Goal: Task Accomplishment & Management: Use online tool/utility

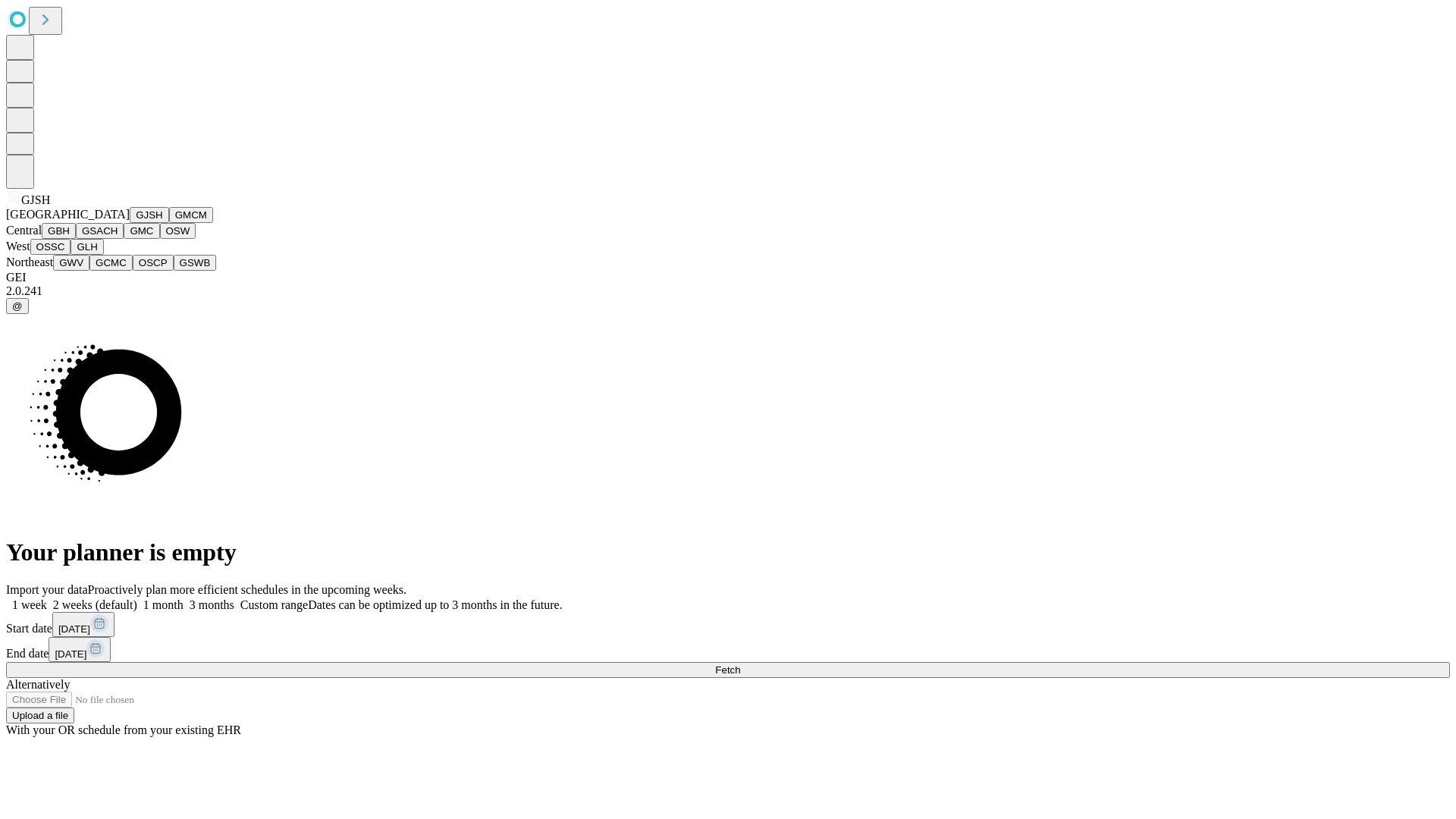
click at [130, 222] on button "GJSH" at bounding box center [150, 215] width 40 height 16
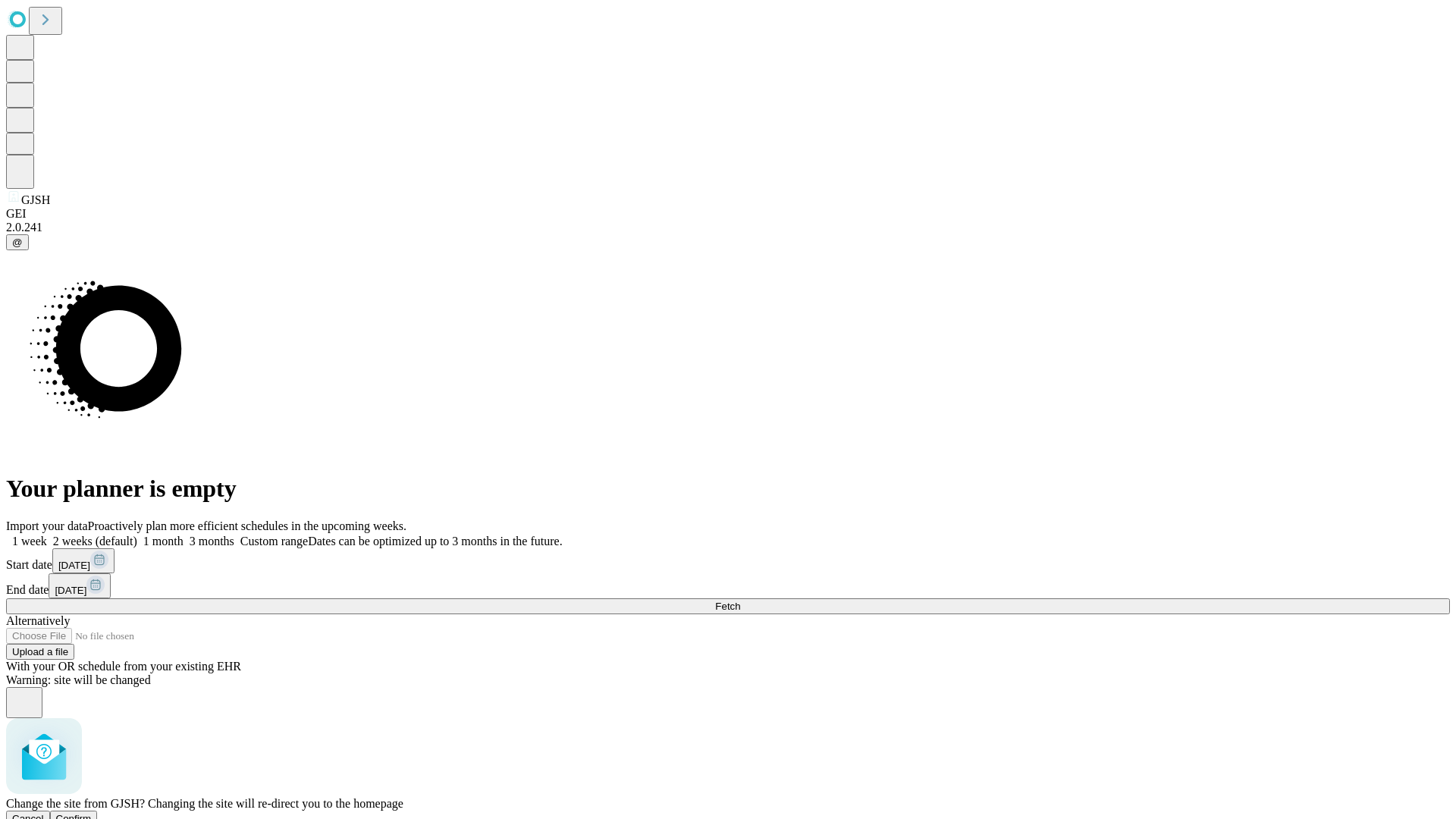
click at [91, 812] on span "Confirm" at bounding box center [74, 818] width 36 height 11
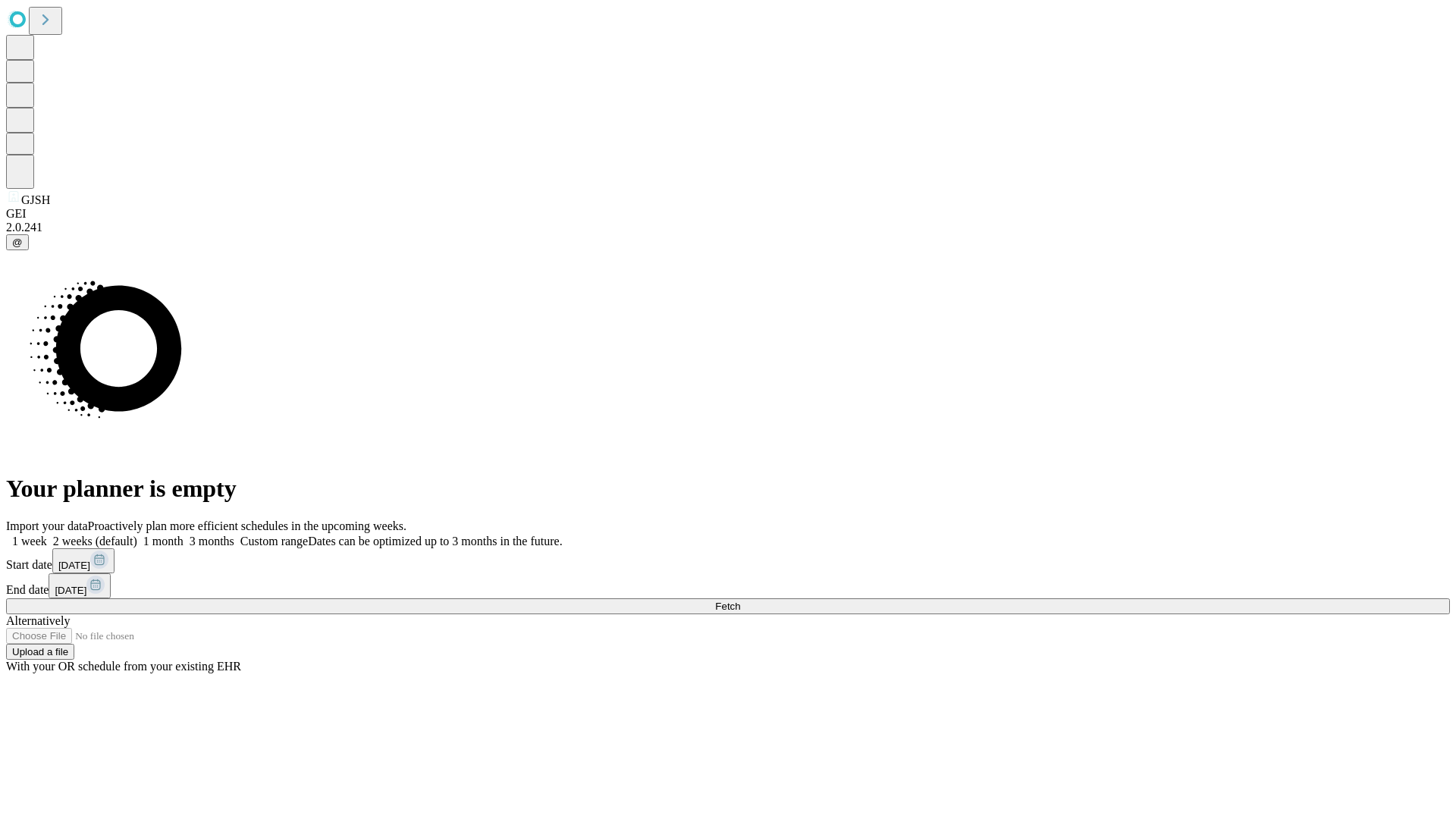
click at [138, 534] on label "2 weeks (default)" at bounding box center [92, 541] width 91 height 13
click at [740, 600] on span "Fetch" at bounding box center [727, 606] width 25 height 11
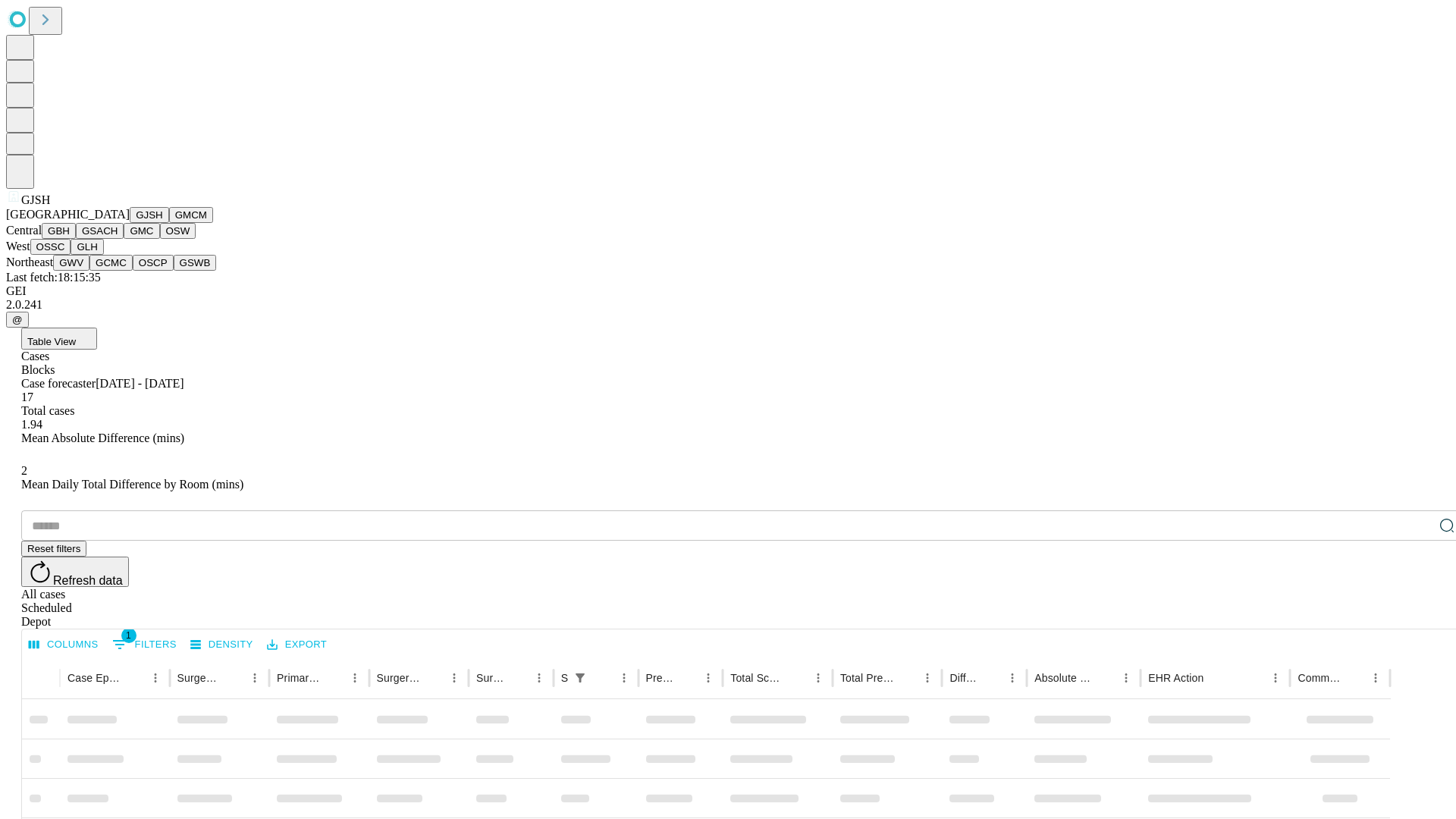
click at [169, 222] on button "GMCM" at bounding box center [190, 215] width 44 height 16
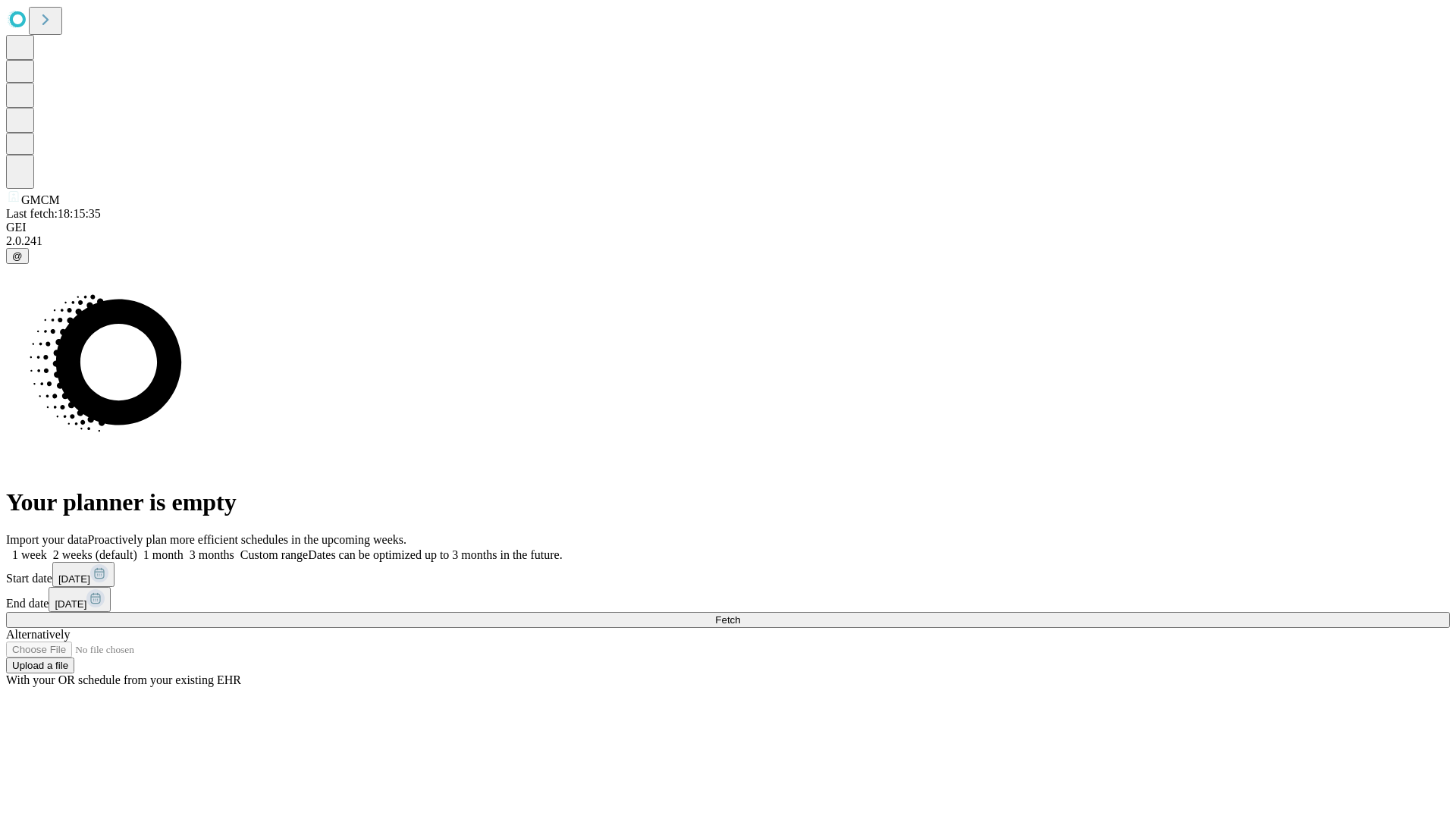
click at [138, 549] on label "2 weeks (default)" at bounding box center [92, 555] width 91 height 13
click at [740, 614] on span "Fetch" at bounding box center [727, 619] width 25 height 11
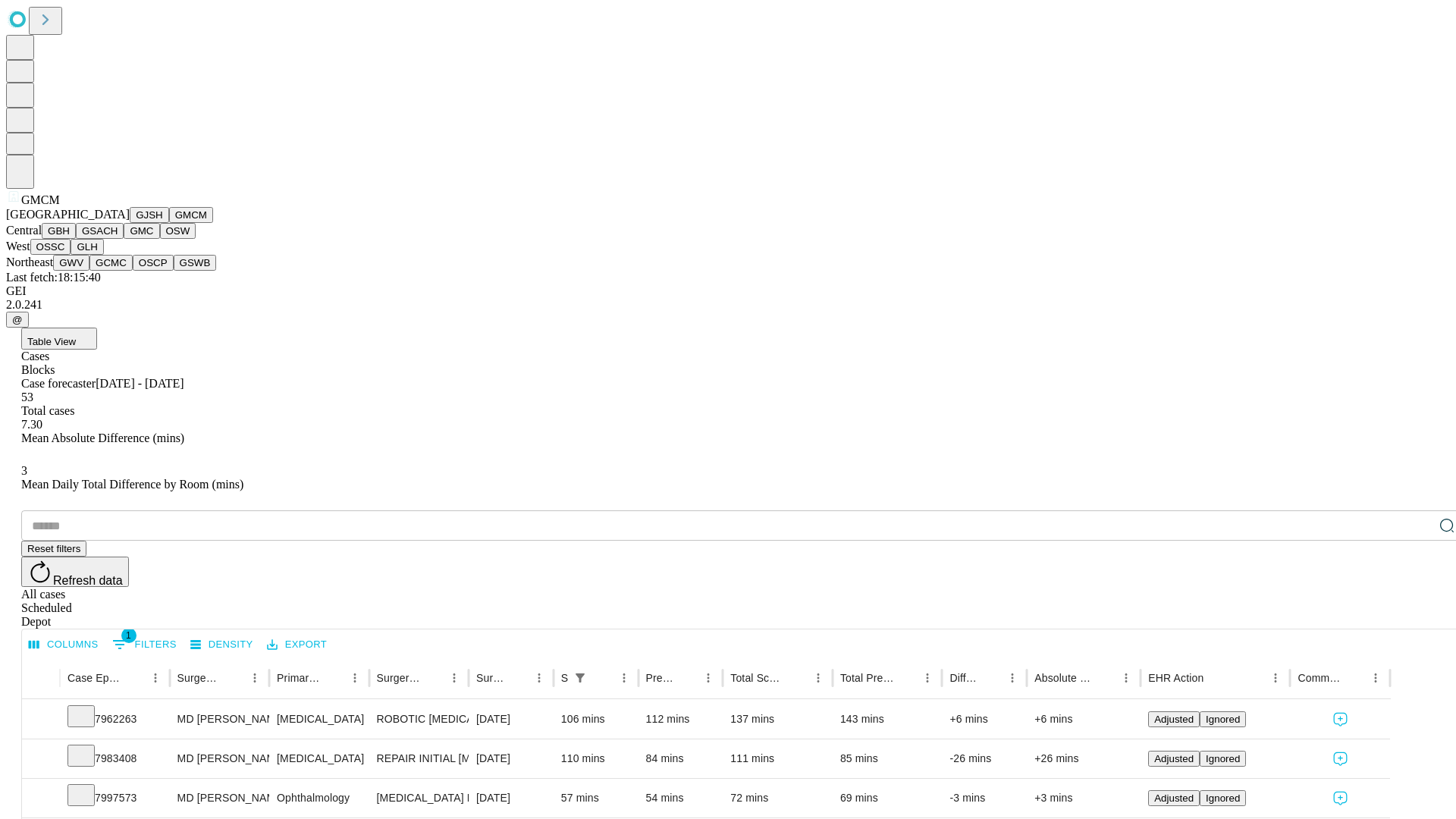
click at [75, 238] on button "GBH" at bounding box center [58, 230] width 34 height 16
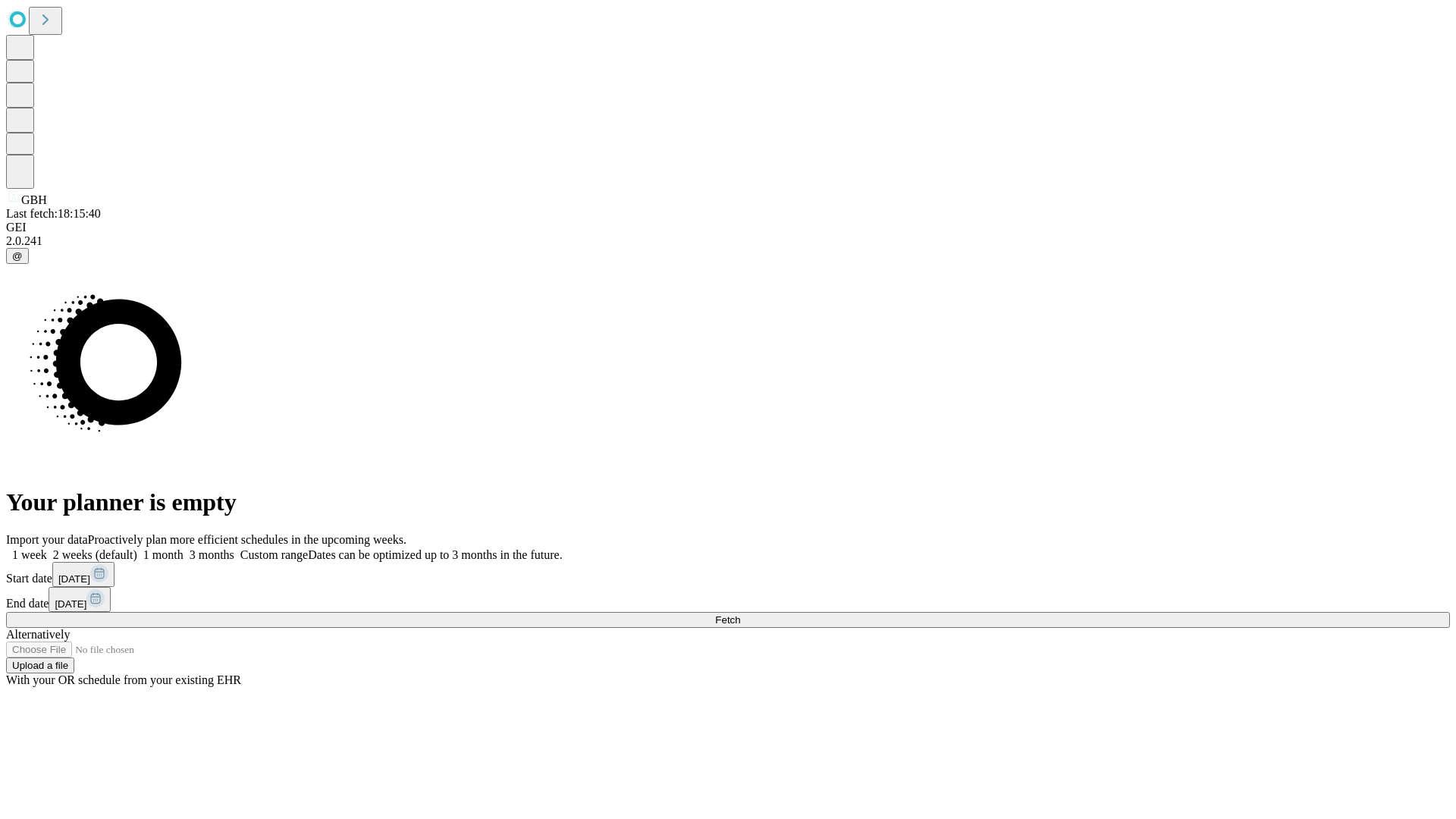
click at [138, 549] on label "2 weeks (default)" at bounding box center [92, 555] width 91 height 13
click at [740, 614] on span "Fetch" at bounding box center [727, 619] width 25 height 11
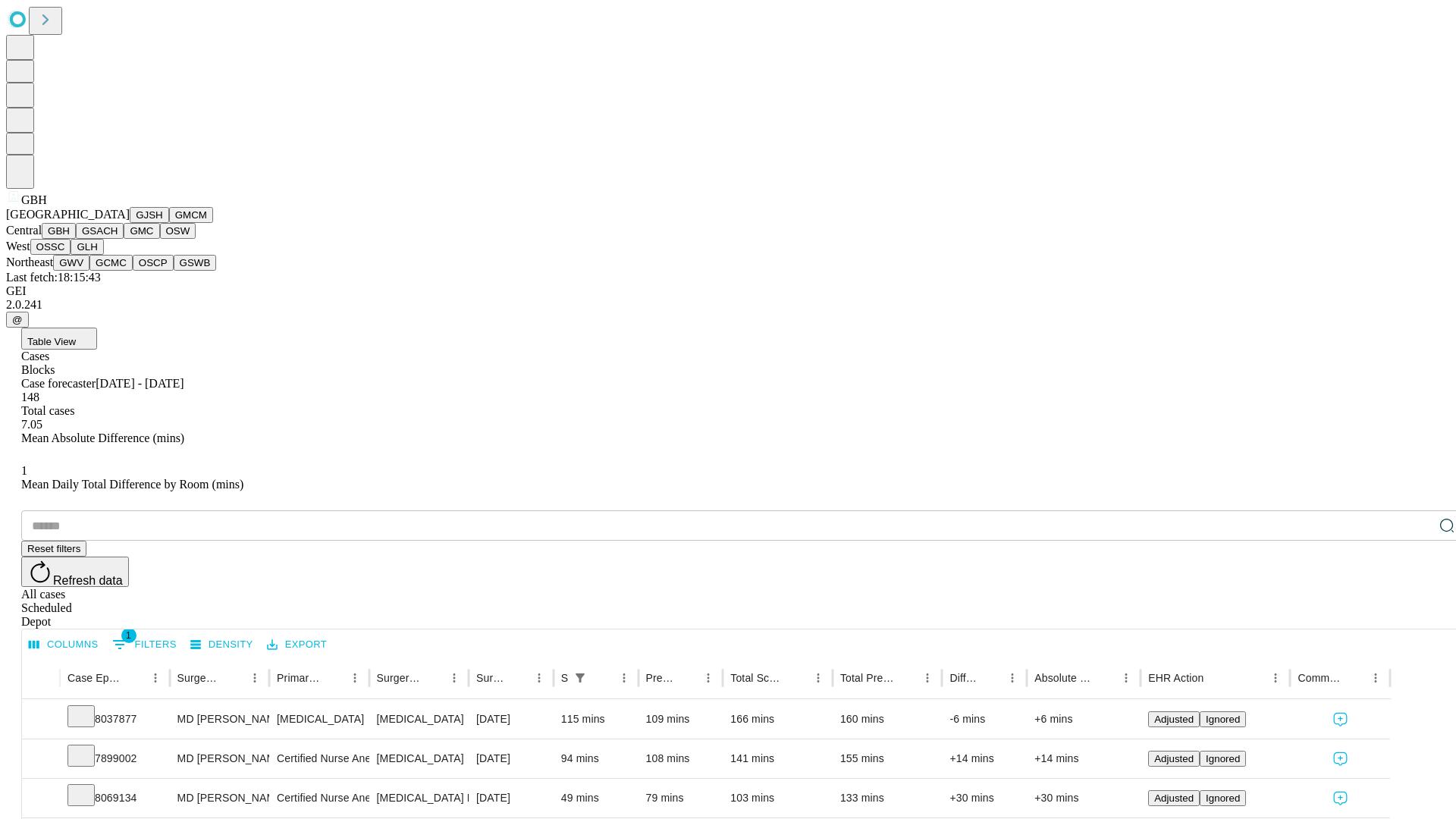
click at [118, 238] on button "GSACH" at bounding box center [99, 230] width 48 height 16
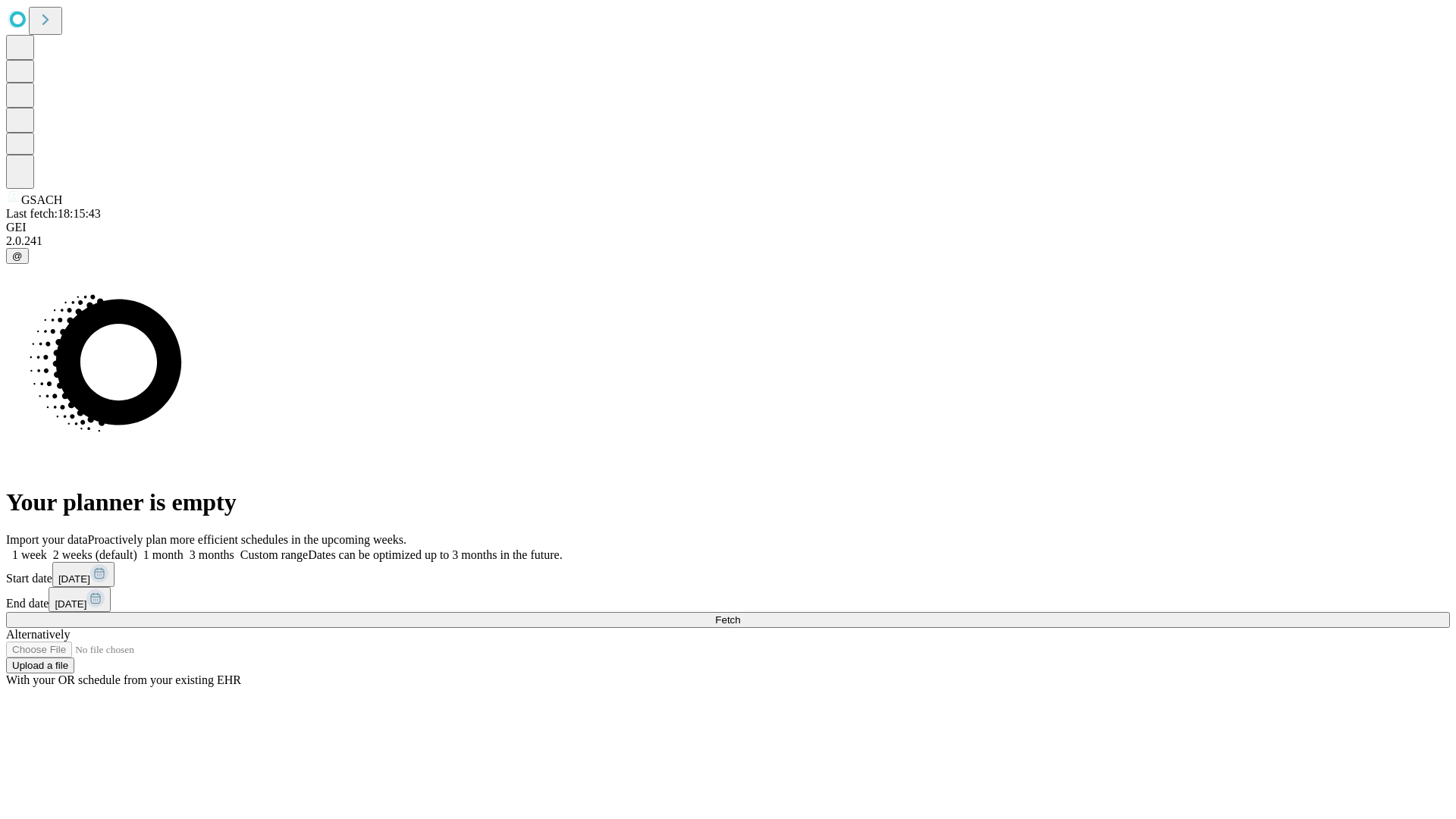
click at [138, 549] on label "2 weeks (default)" at bounding box center [92, 555] width 91 height 13
click at [740, 614] on span "Fetch" at bounding box center [727, 619] width 25 height 11
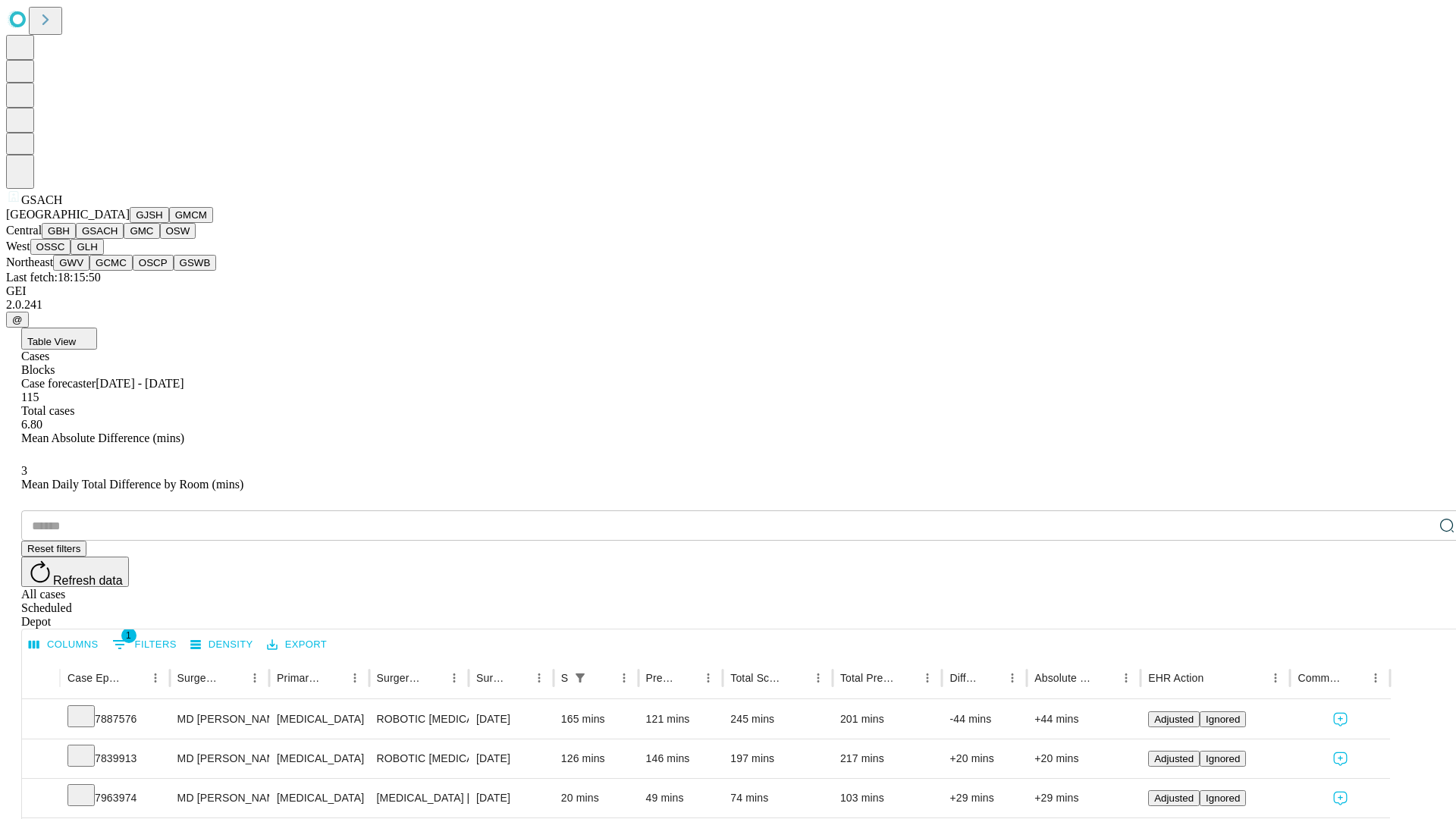
click at [124, 238] on button "GMC" at bounding box center [141, 230] width 36 height 16
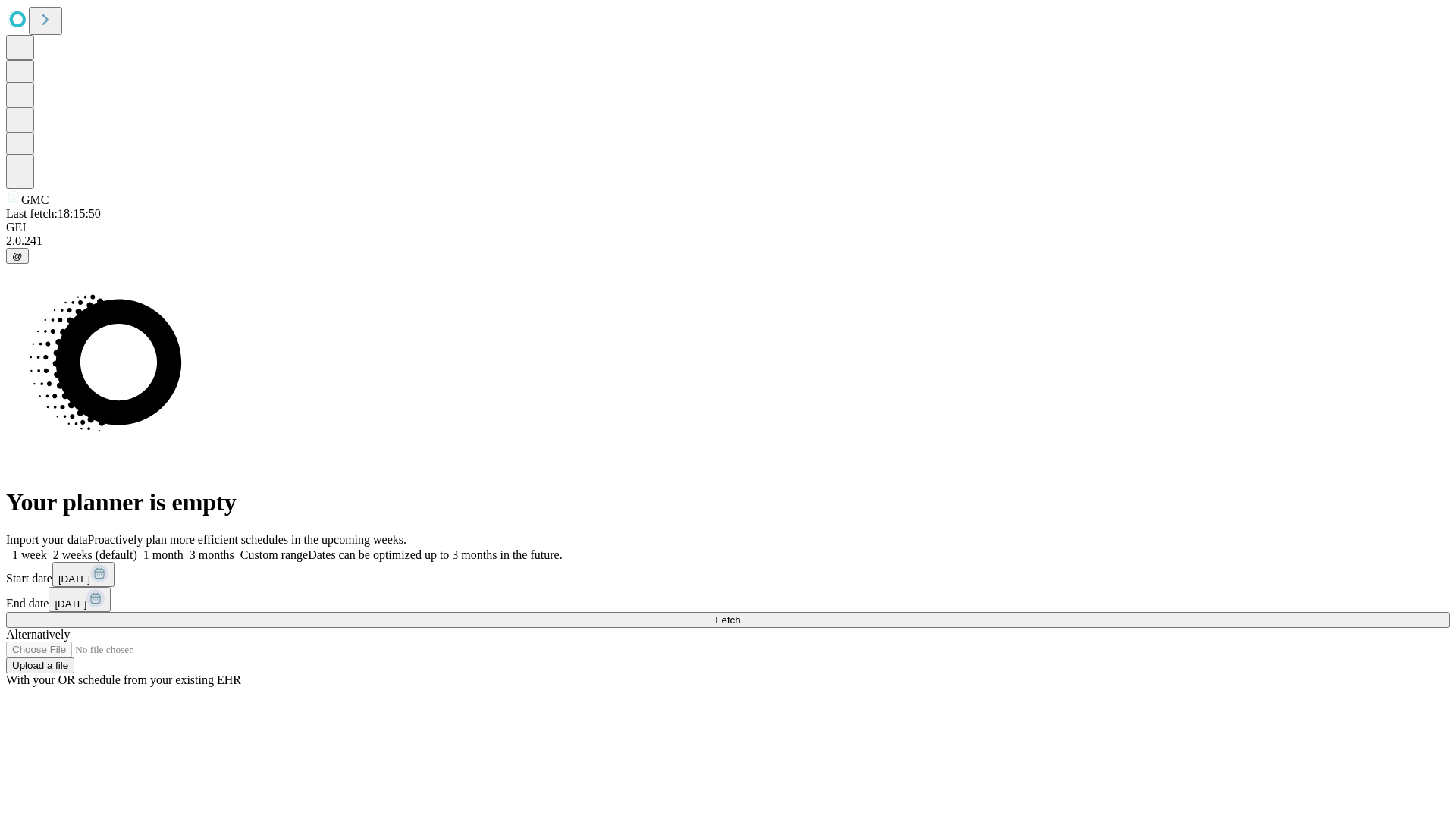
click at [138, 549] on label "2 weeks (default)" at bounding box center [92, 555] width 91 height 13
click at [740, 614] on span "Fetch" at bounding box center [727, 619] width 25 height 11
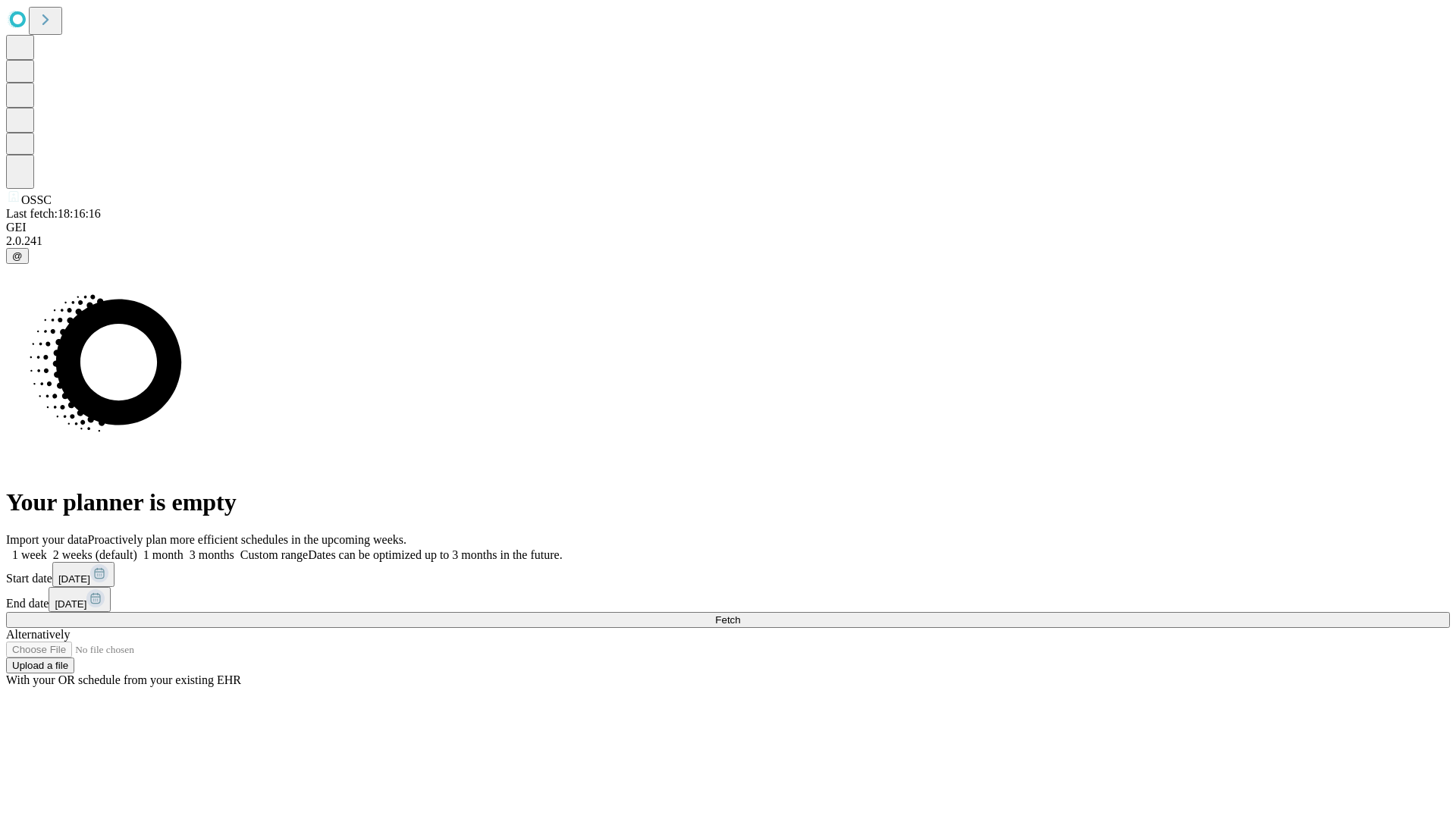
click at [138, 549] on label "2 weeks (default)" at bounding box center [92, 555] width 91 height 13
click at [740, 614] on span "Fetch" at bounding box center [727, 619] width 25 height 11
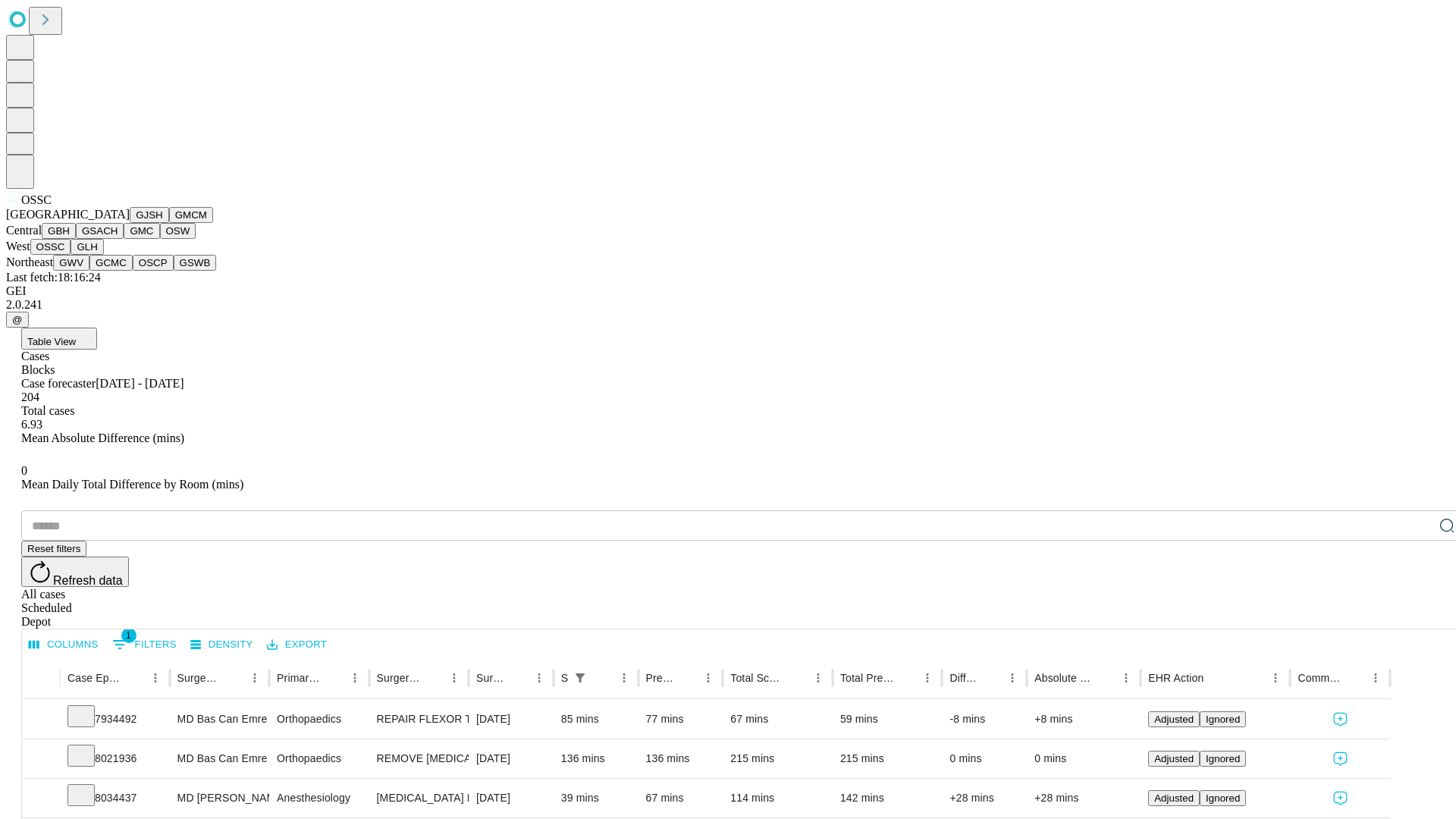
click at [103, 254] on button "GLH" at bounding box center [87, 246] width 33 height 16
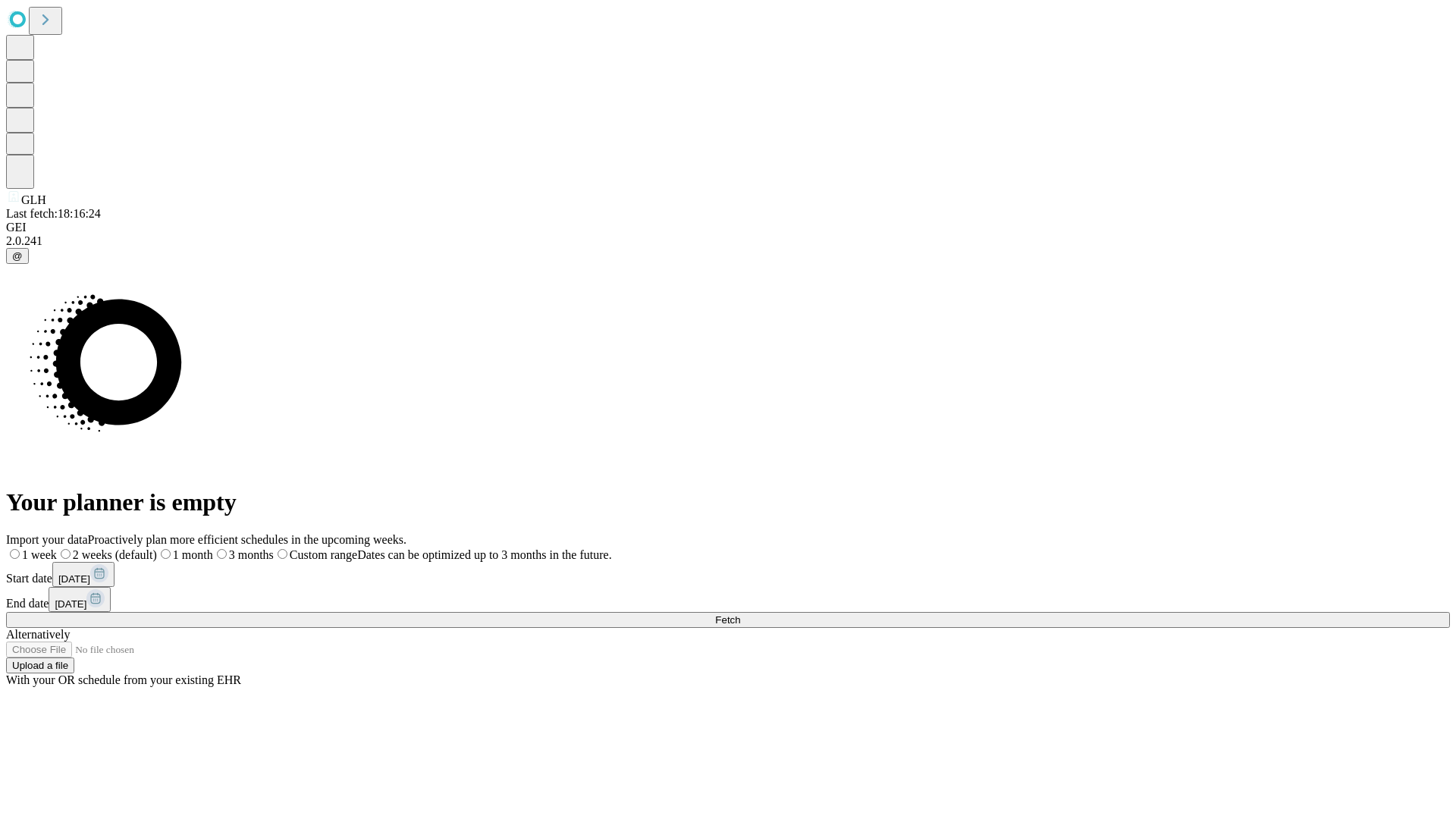
click at [157, 549] on label "2 weeks (default)" at bounding box center [107, 555] width 100 height 13
click at [740, 614] on span "Fetch" at bounding box center [727, 619] width 25 height 11
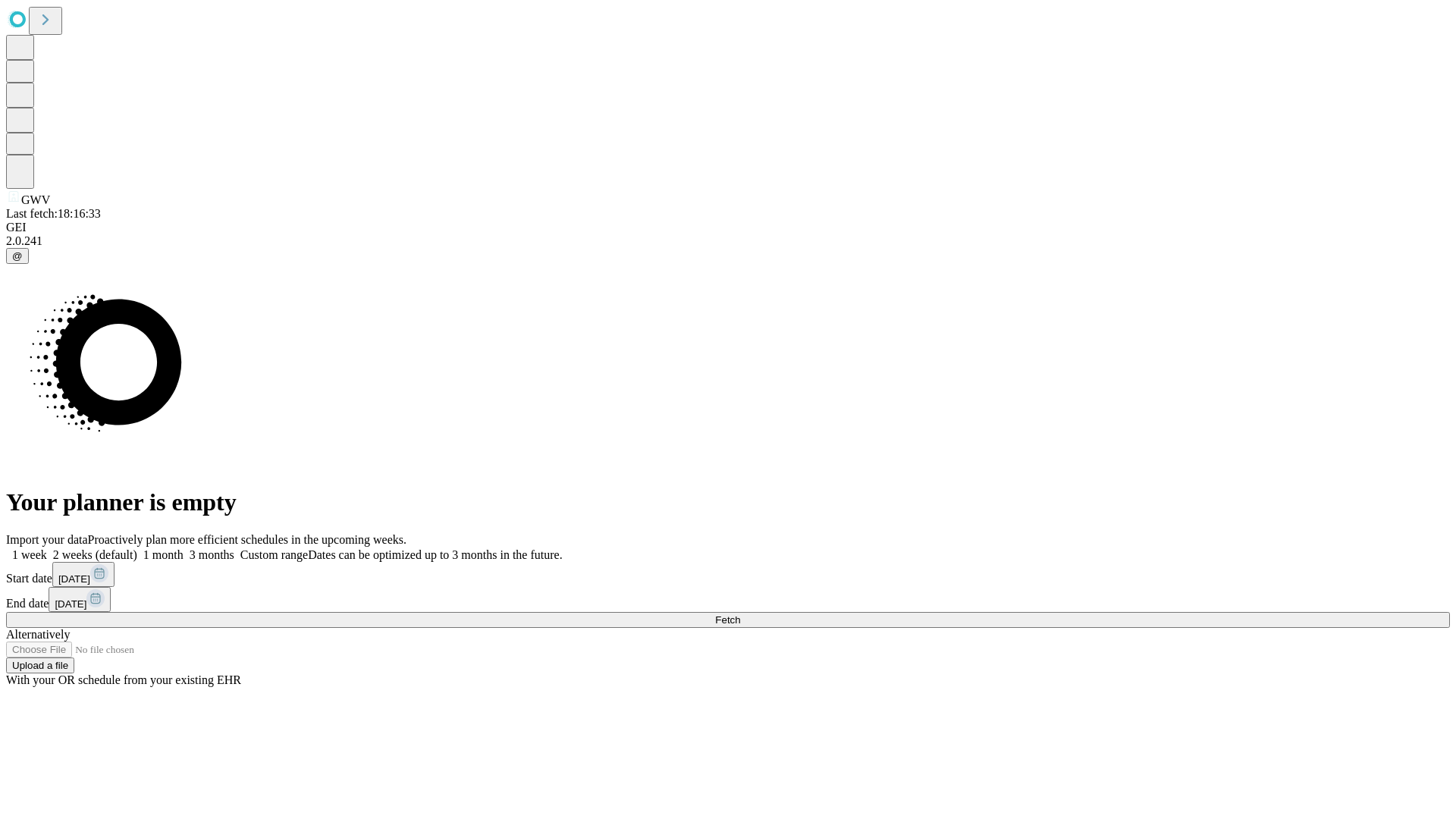
click at [138, 549] on label "2 weeks (default)" at bounding box center [92, 555] width 91 height 13
click at [740, 614] on span "Fetch" at bounding box center [727, 619] width 25 height 11
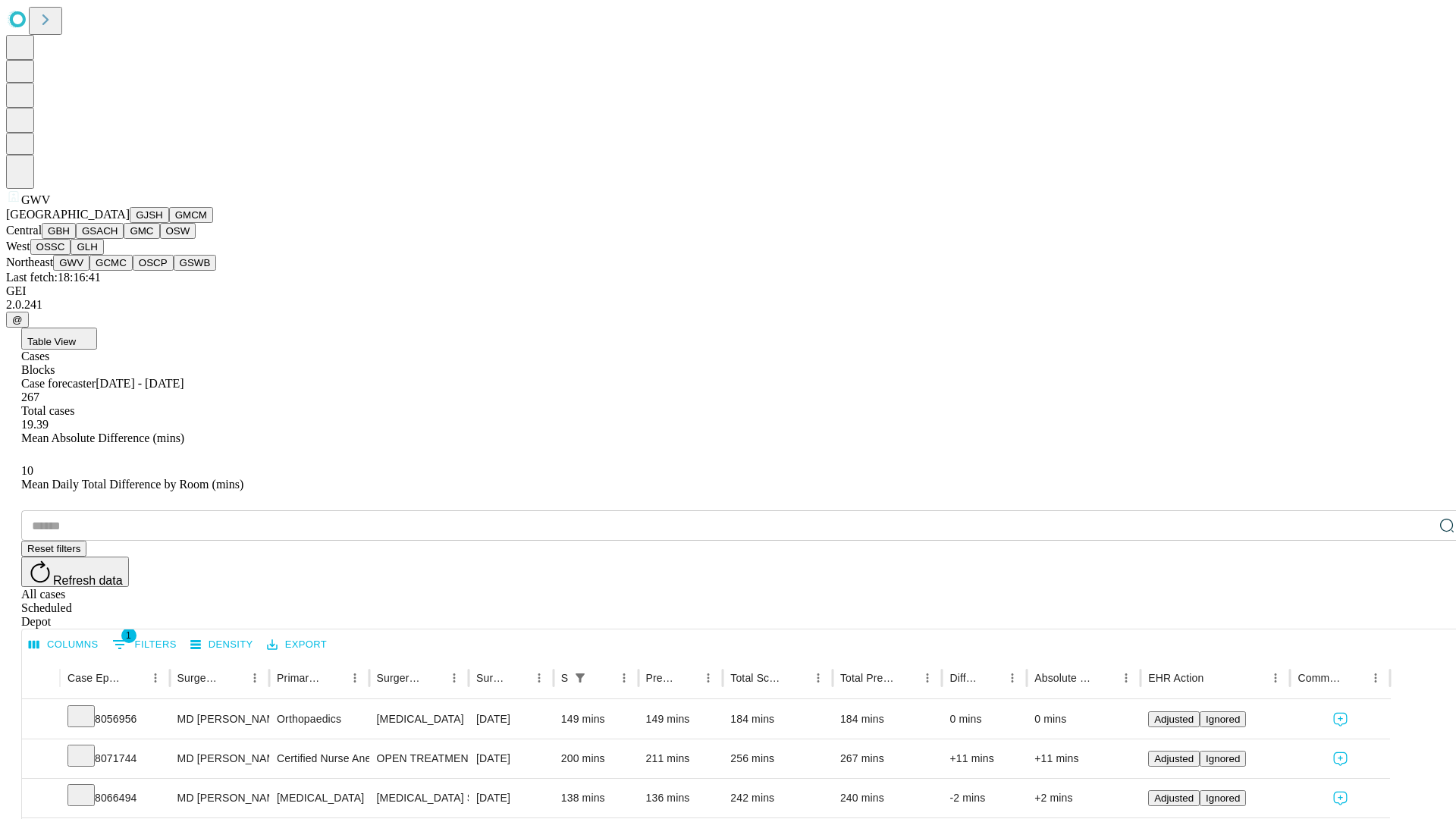
click at [118, 270] on button "GCMC" at bounding box center [111, 262] width 43 height 16
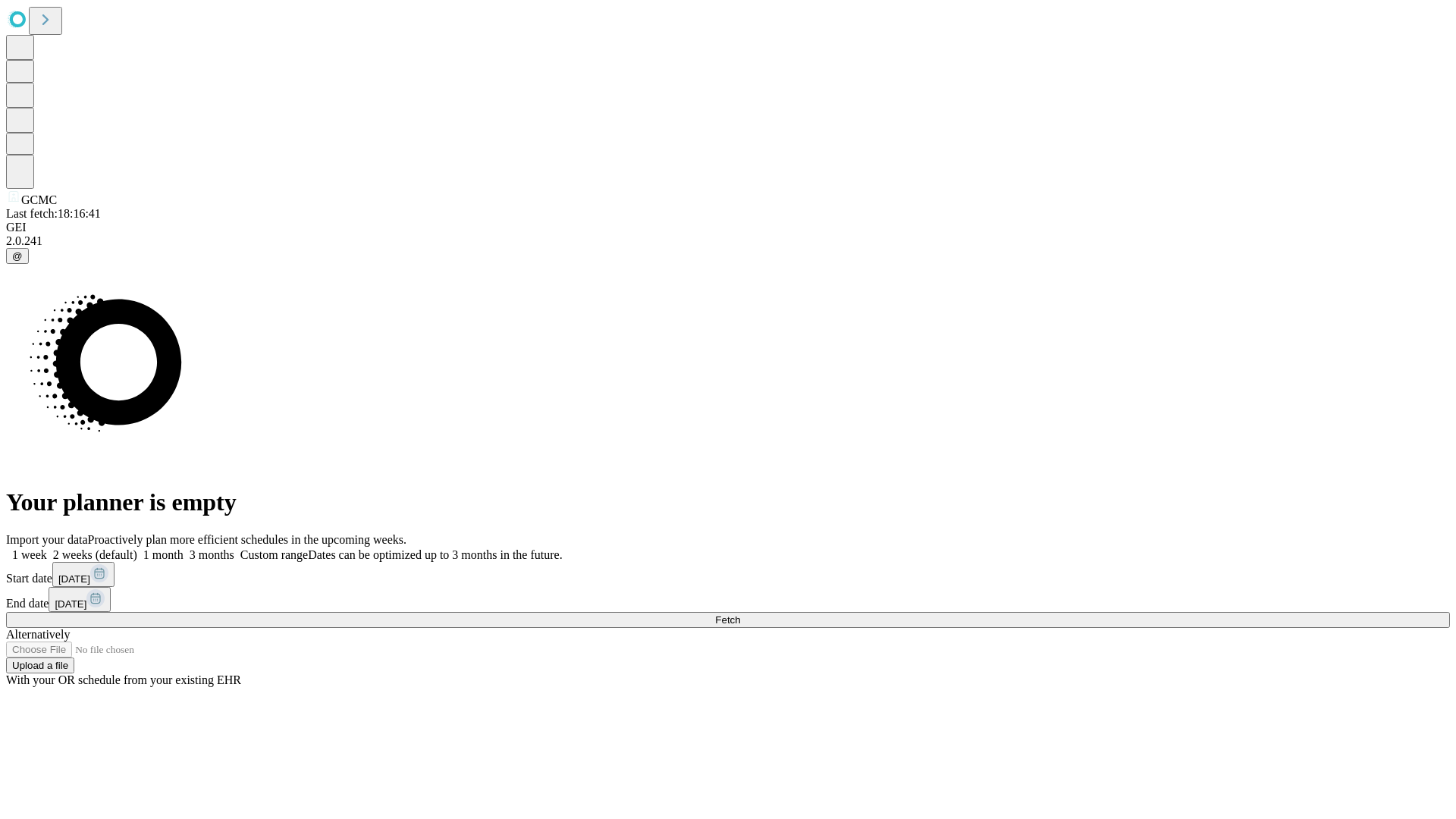
click at [138, 549] on label "2 weeks (default)" at bounding box center [92, 555] width 91 height 13
click at [740, 614] on span "Fetch" at bounding box center [727, 619] width 25 height 11
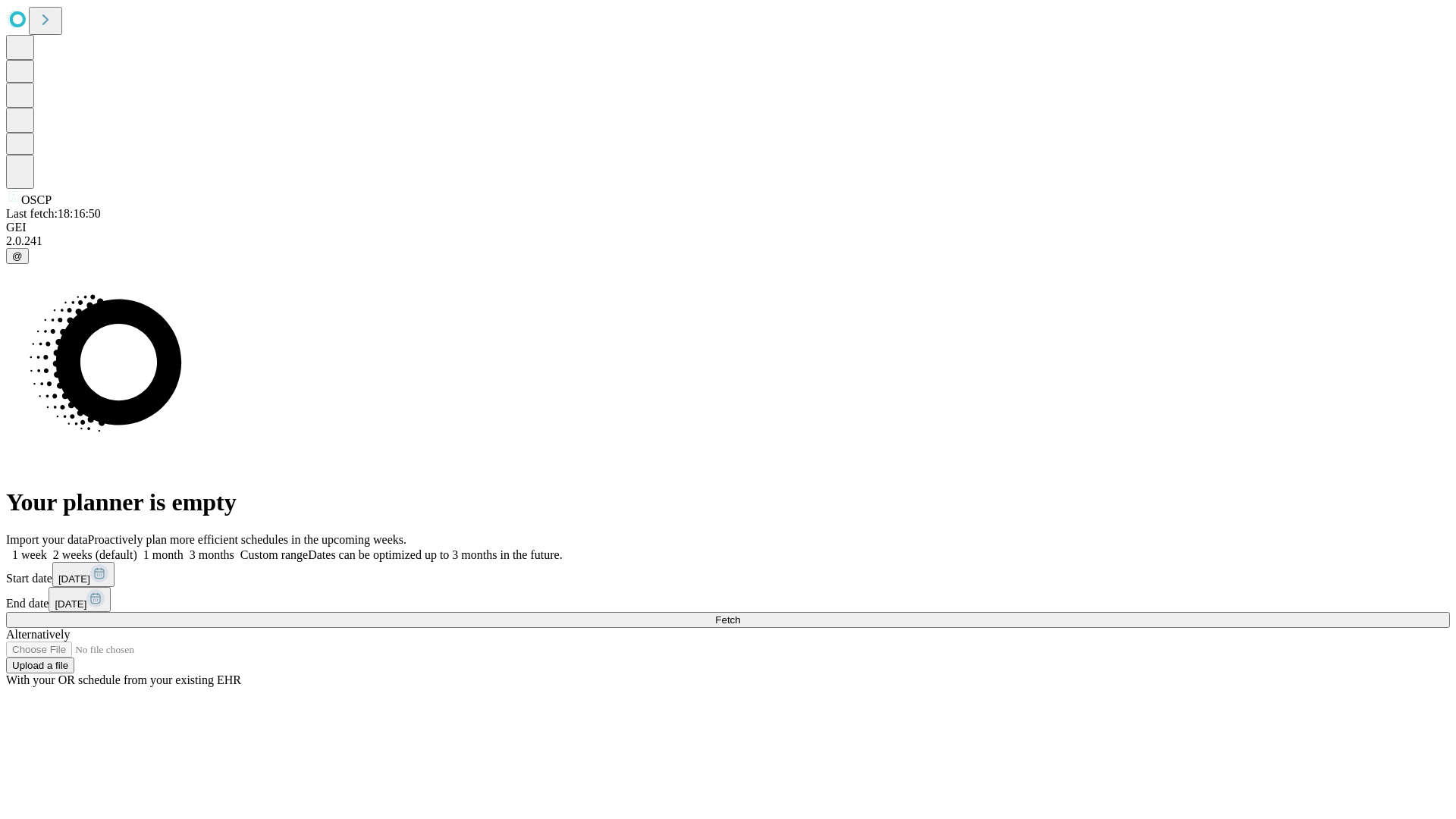
click at [138, 549] on label "2 weeks (default)" at bounding box center [92, 555] width 91 height 13
click at [740, 614] on span "Fetch" at bounding box center [727, 619] width 25 height 11
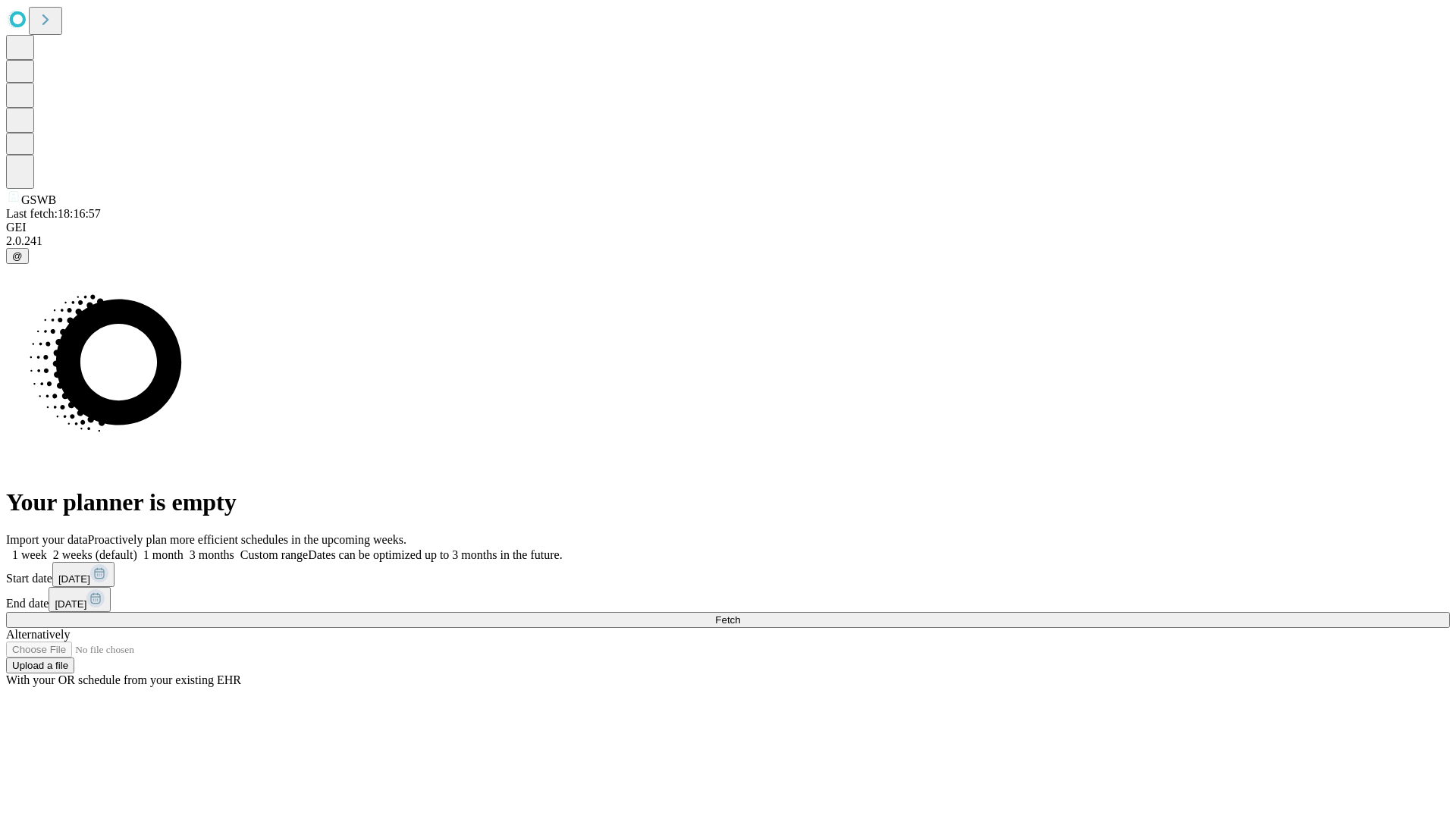
click at [138, 549] on label "2 weeks (default)" at bounding box center [92, 555] width 91 height 13
click at [740, 614] on span "Fetch" at bounding box center [727, 619] width 25 height 11
